Goal: Task Accomplishment & Management: Complete application form

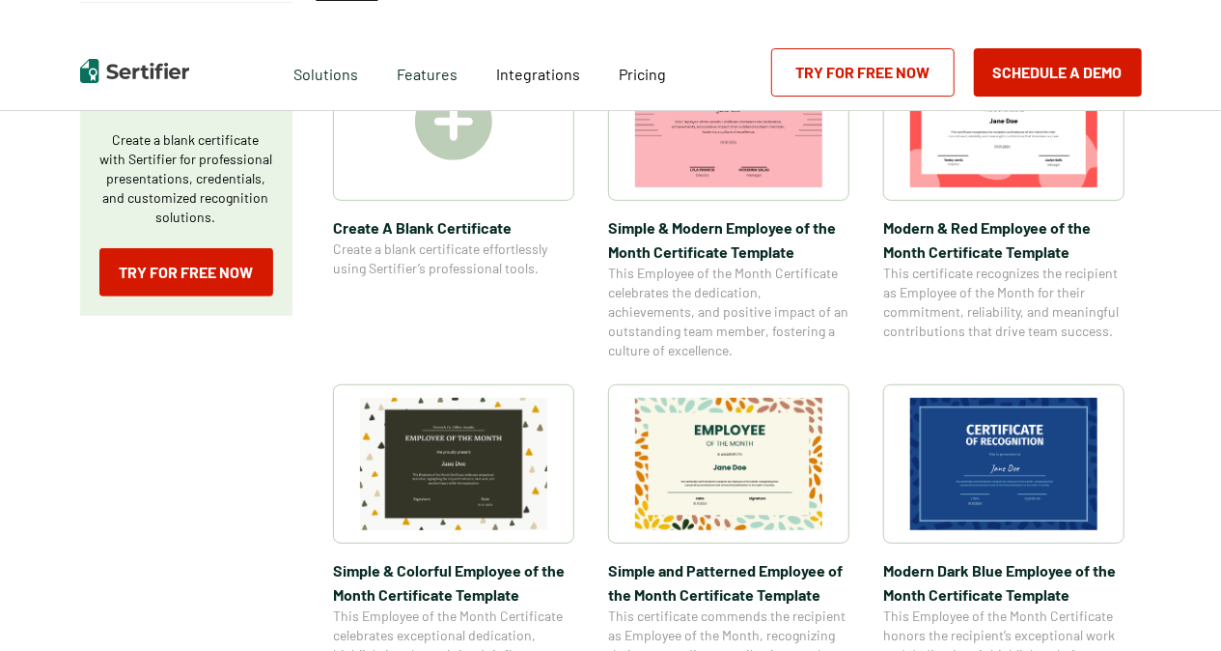
scroll to position [483, 0]
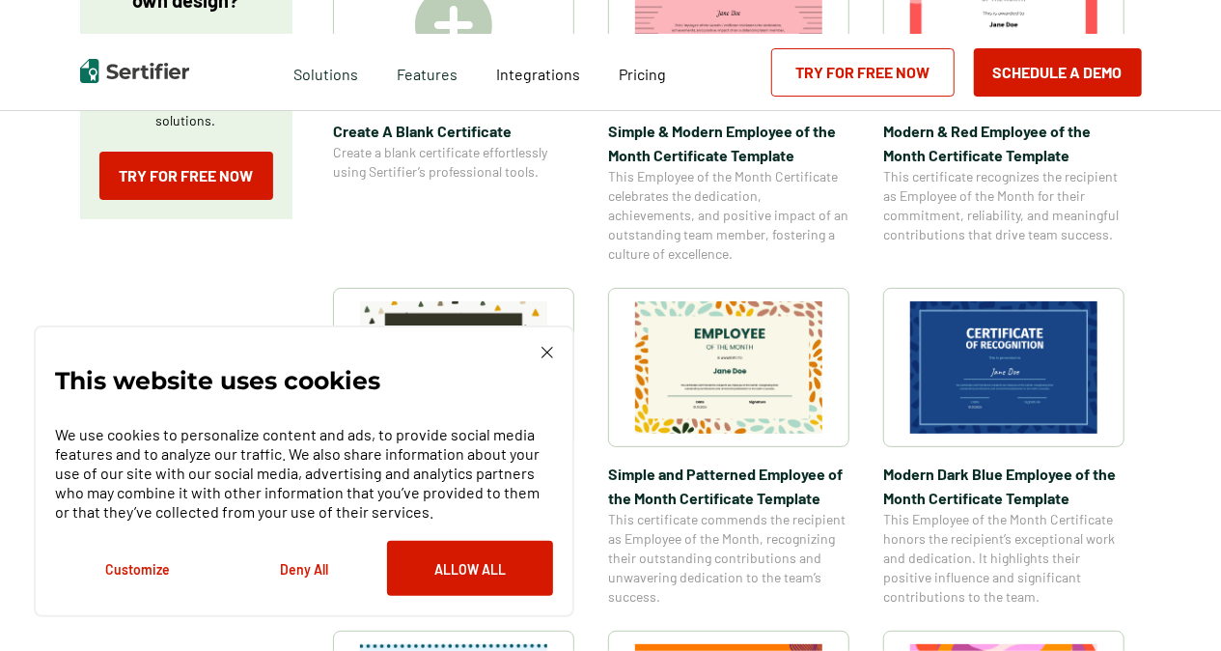
click at [1008, 390] on img at bounding box center [1003, 367] width 187 height 132
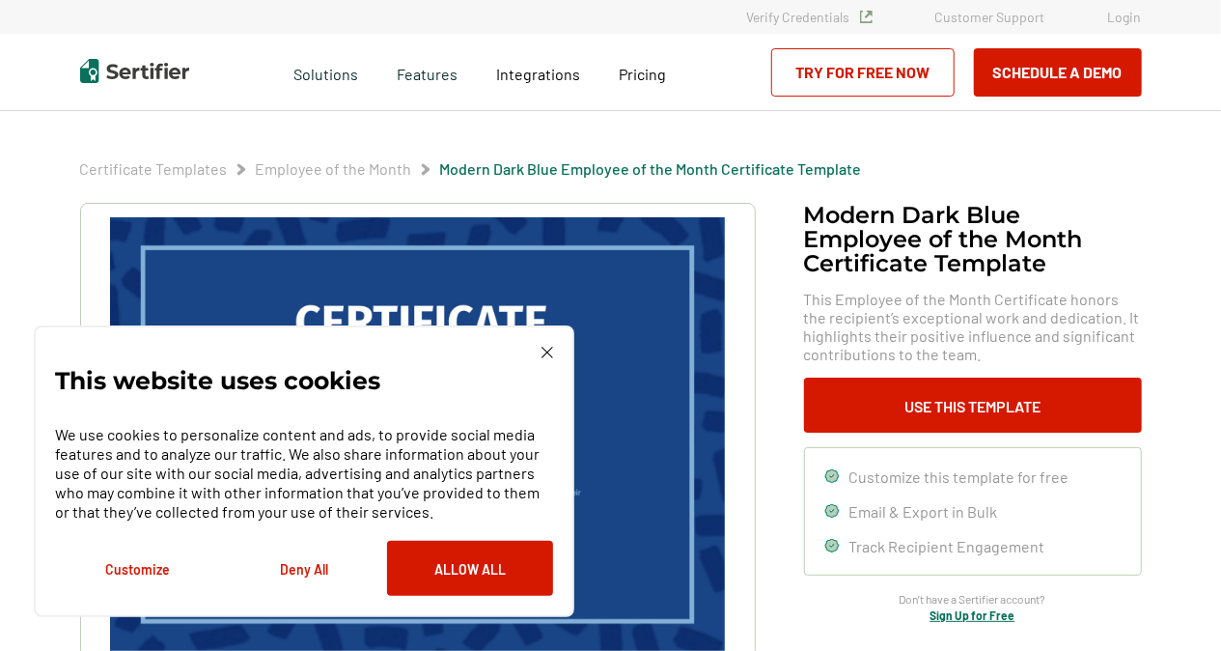
click at [541, 348] on div "This website uses cookies We use cookies to personalize content and ads, to pro…" at bounding box center [304, 471] width 498 height 249
click at [543, 351] on img at bounding box center [548, 353] width 12 height 12
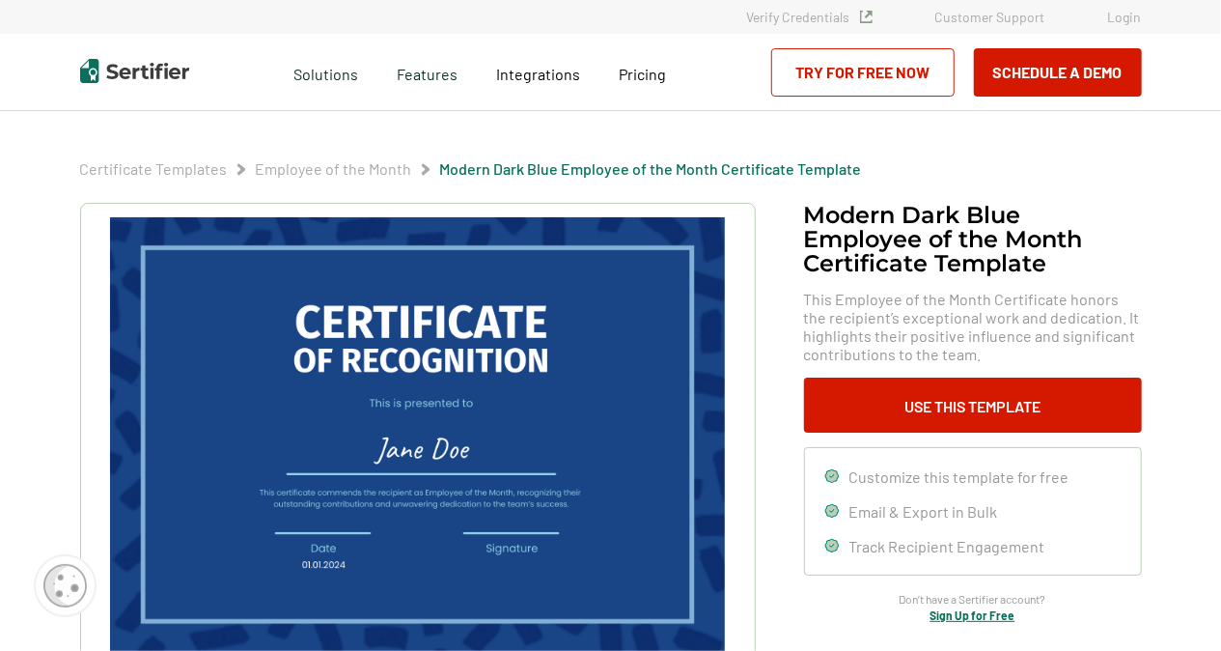
scroll to position [97, 0]
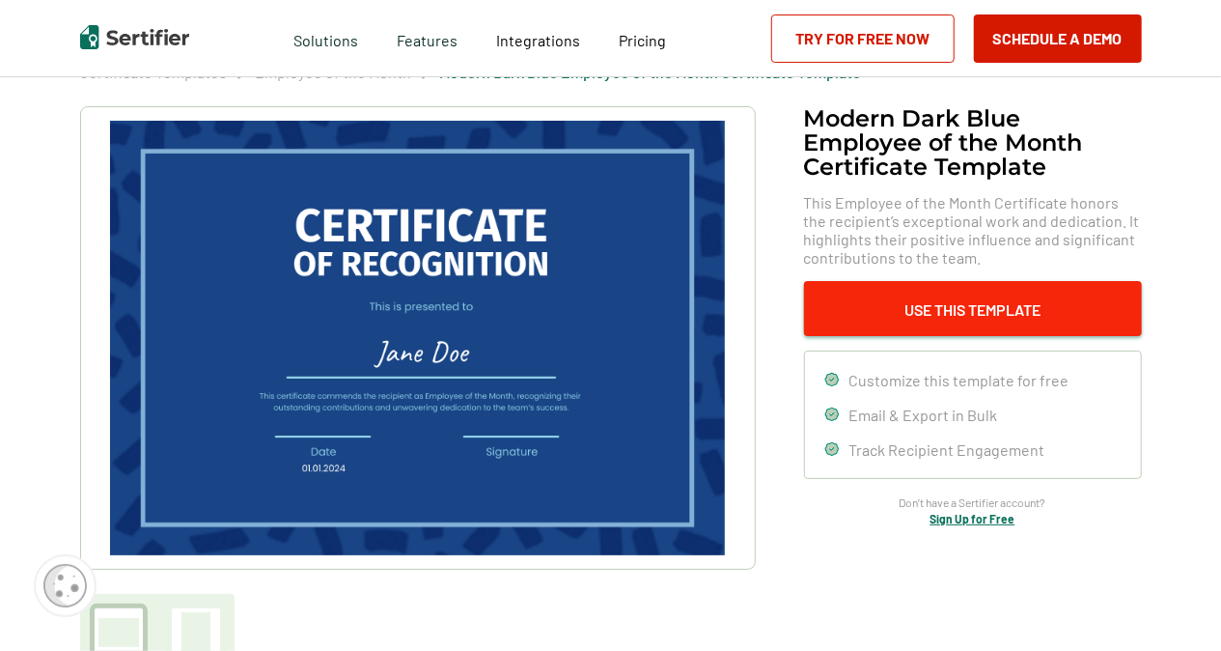
click at [969, 305] on button "Use This Template" at bounding box center [973, 308] width 338 height 55
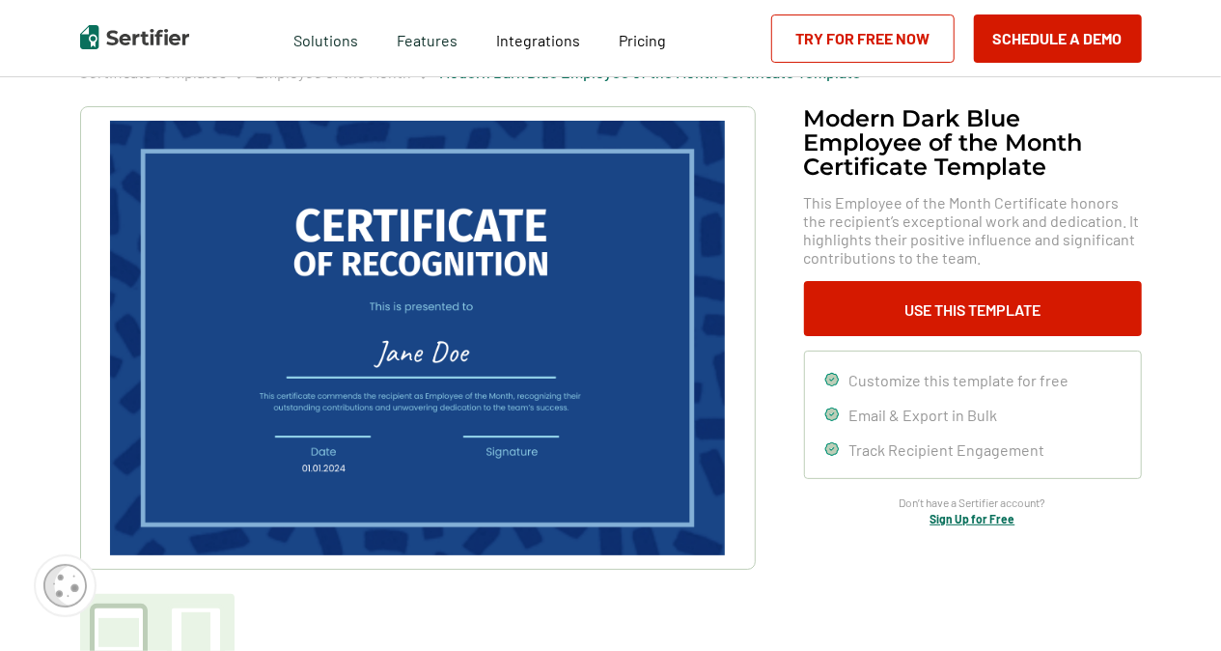
click at [342, 350] on img at bounding box center [417, 338] width 614 height 434
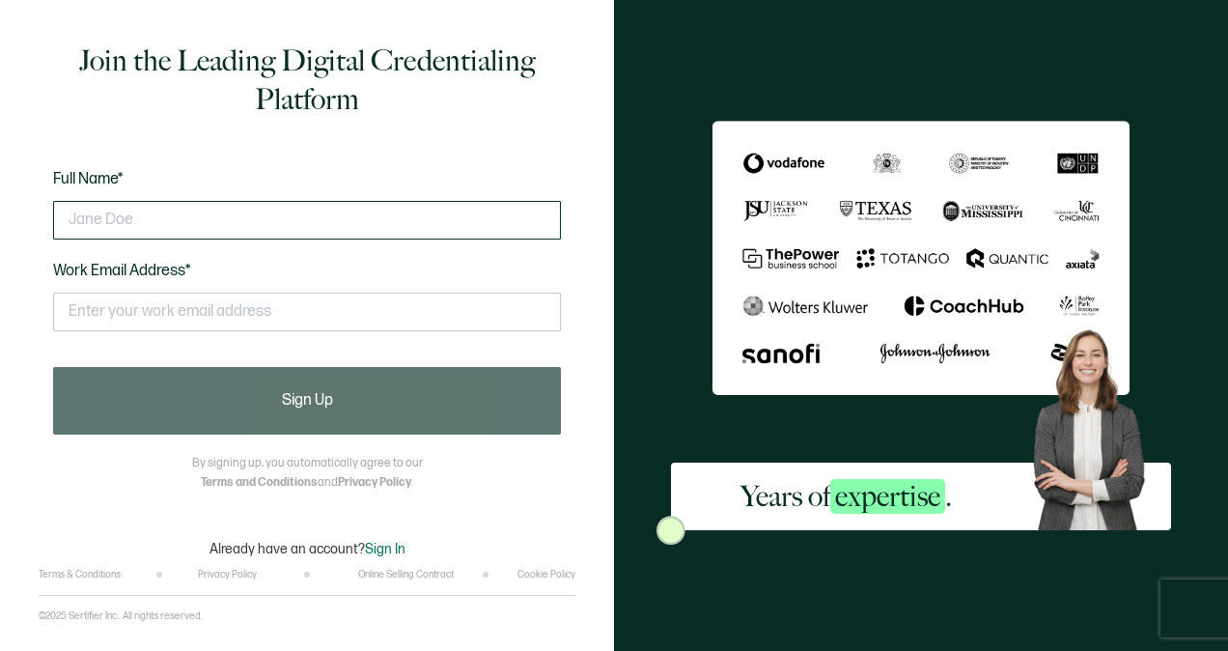
click at [129, 216] on input "text" at bounding box center [307, 220] width 508 height 39
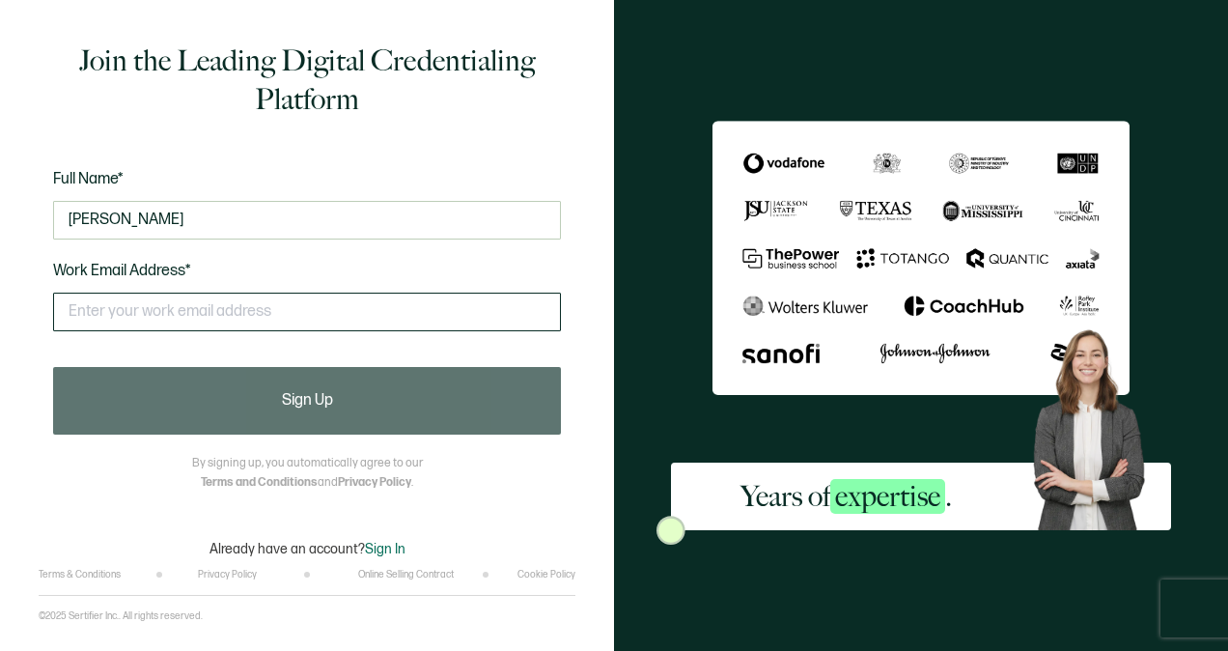
type input "[PERSON_NAME]"
click at [131, 309] on input "text" at bounding box center [307, 312] width 508 height 39
type input "[EMAIL_ADDRESS][DOMAIN_NAME]"
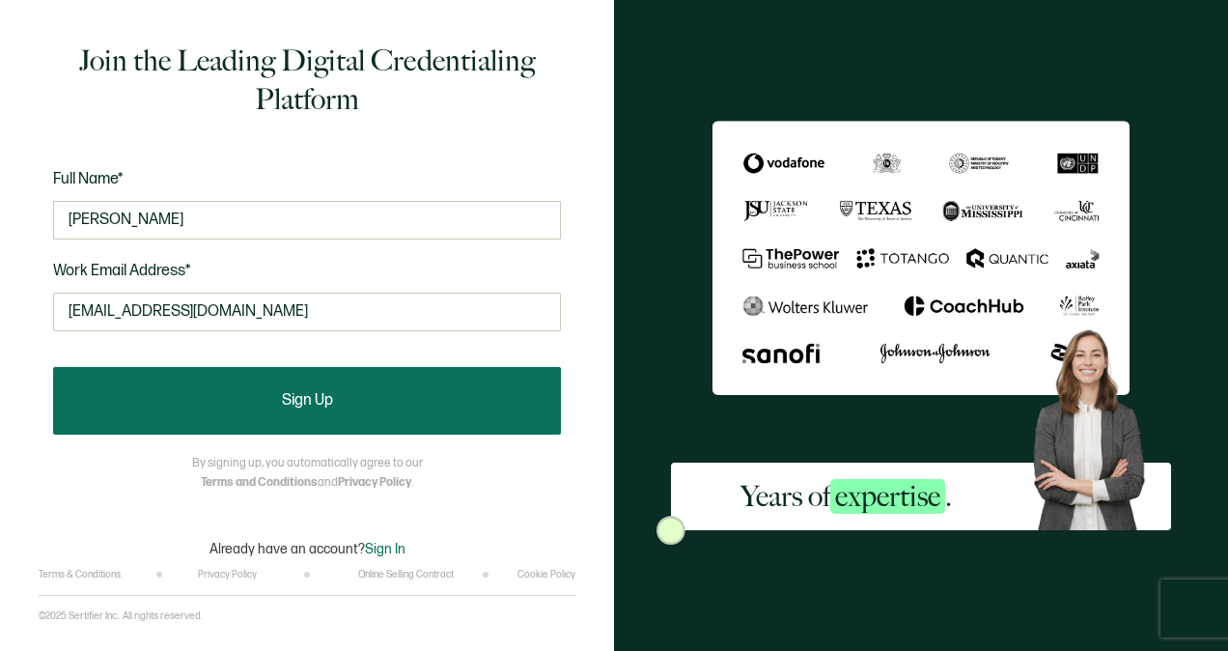
click at [299, 402] on span "Sign Up" at bounding box center [307, 400] width 51 height 15
